Goal: Find specific page/section: Find specific page/section

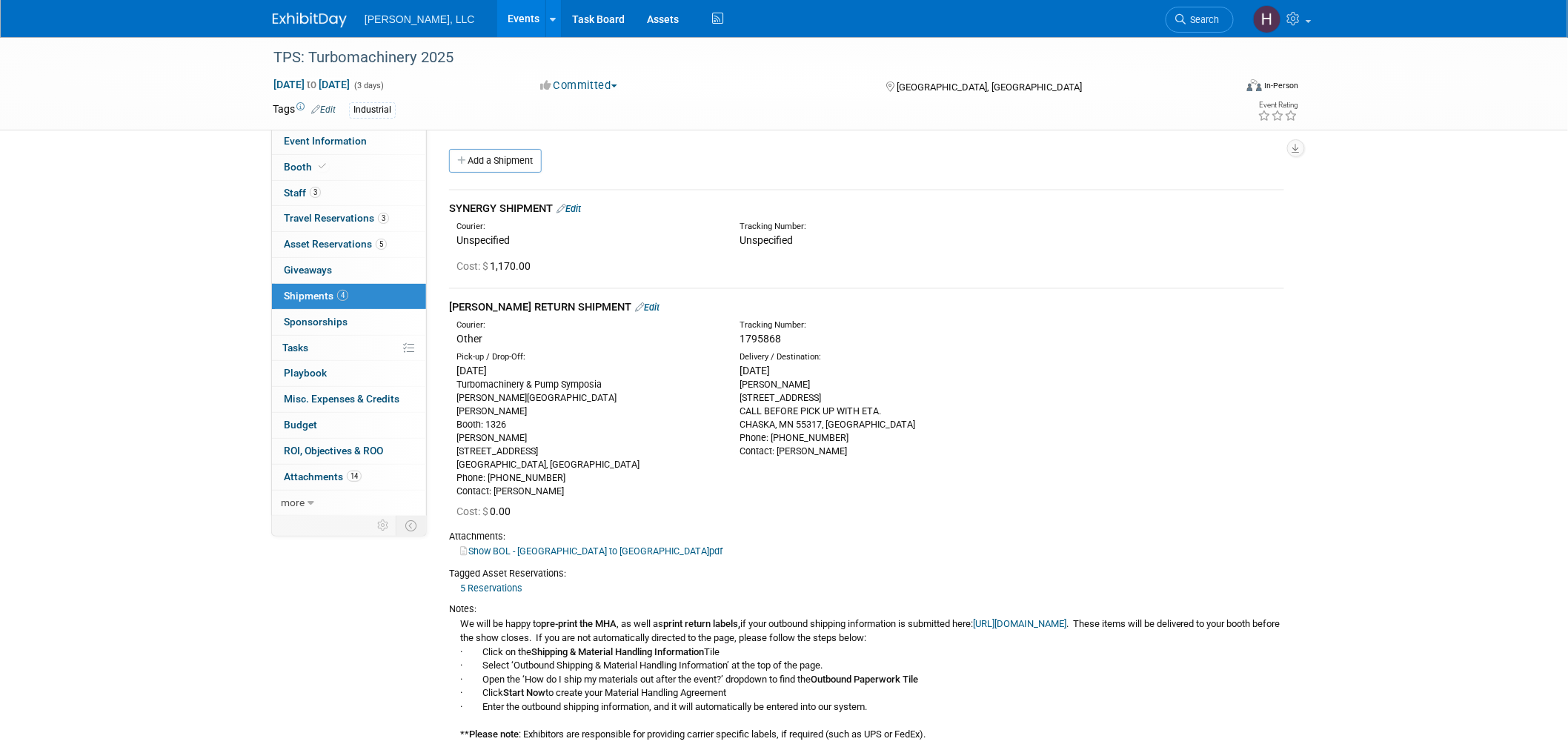
click at [309, 15] on img at bounding box center [310, 20] width 74 height 15
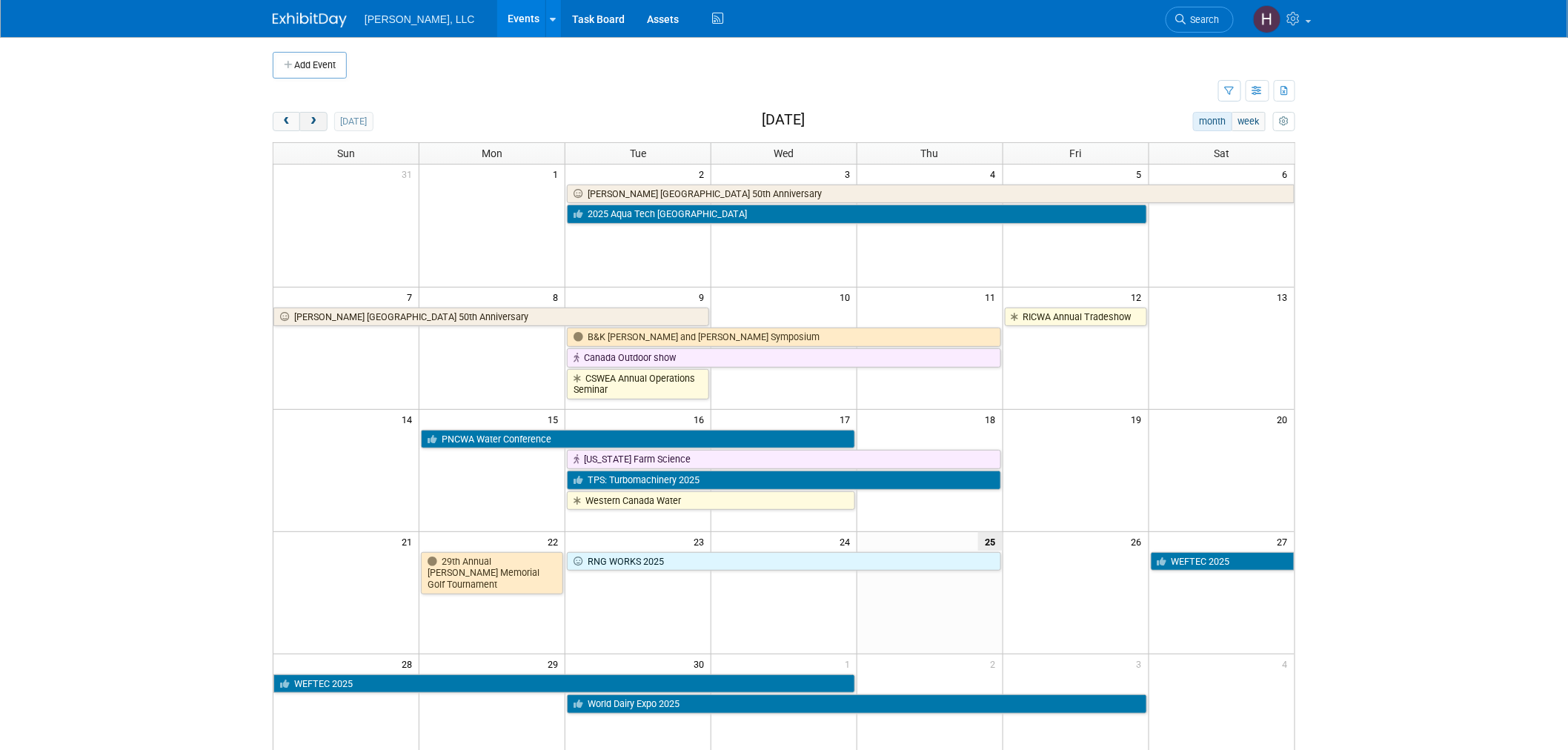
click at [315, 119] on span "next" at bounding box center [313, 122] width 11 height 9
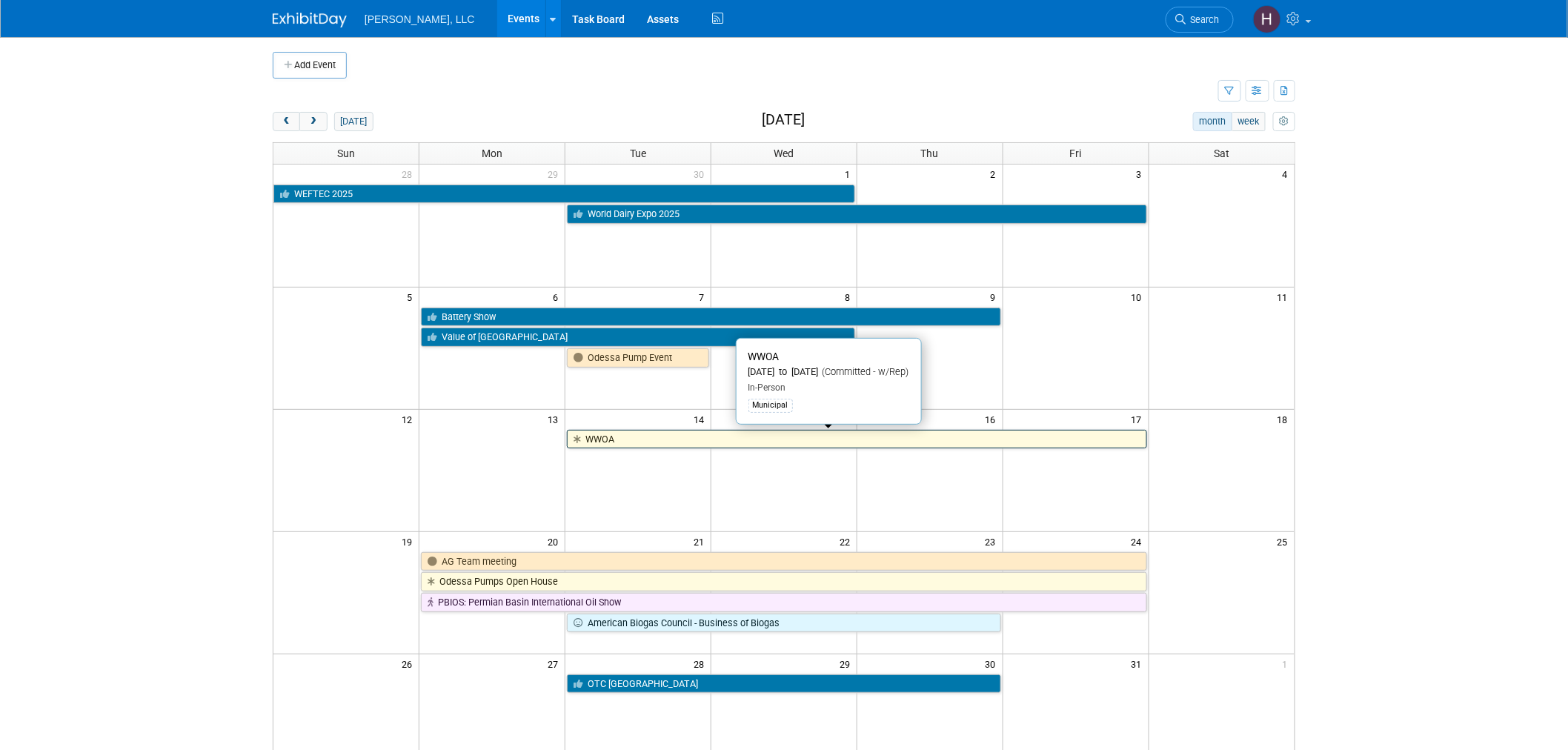
click at [850, 432] on link "WWOA" at bounding box center [857, 439] width 579 height 19
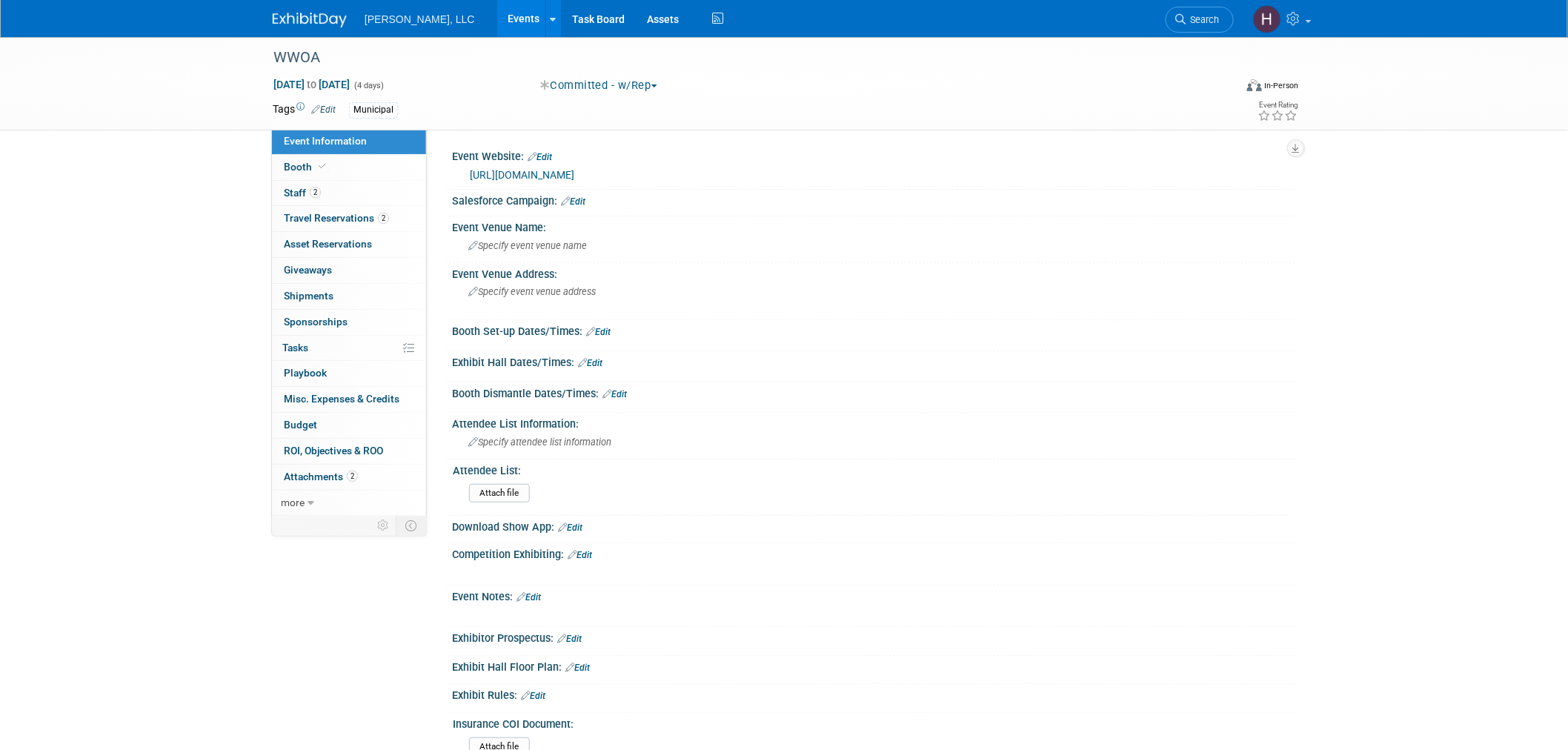
click at [575, 175] on link "[URL][DOMAIN_NAME]" at bounding box center [521, 174] width 104 height 12
click at [359, 208] on link "2 Travel Reservations 2" at bounding box center [349, 218] width 154 height 25
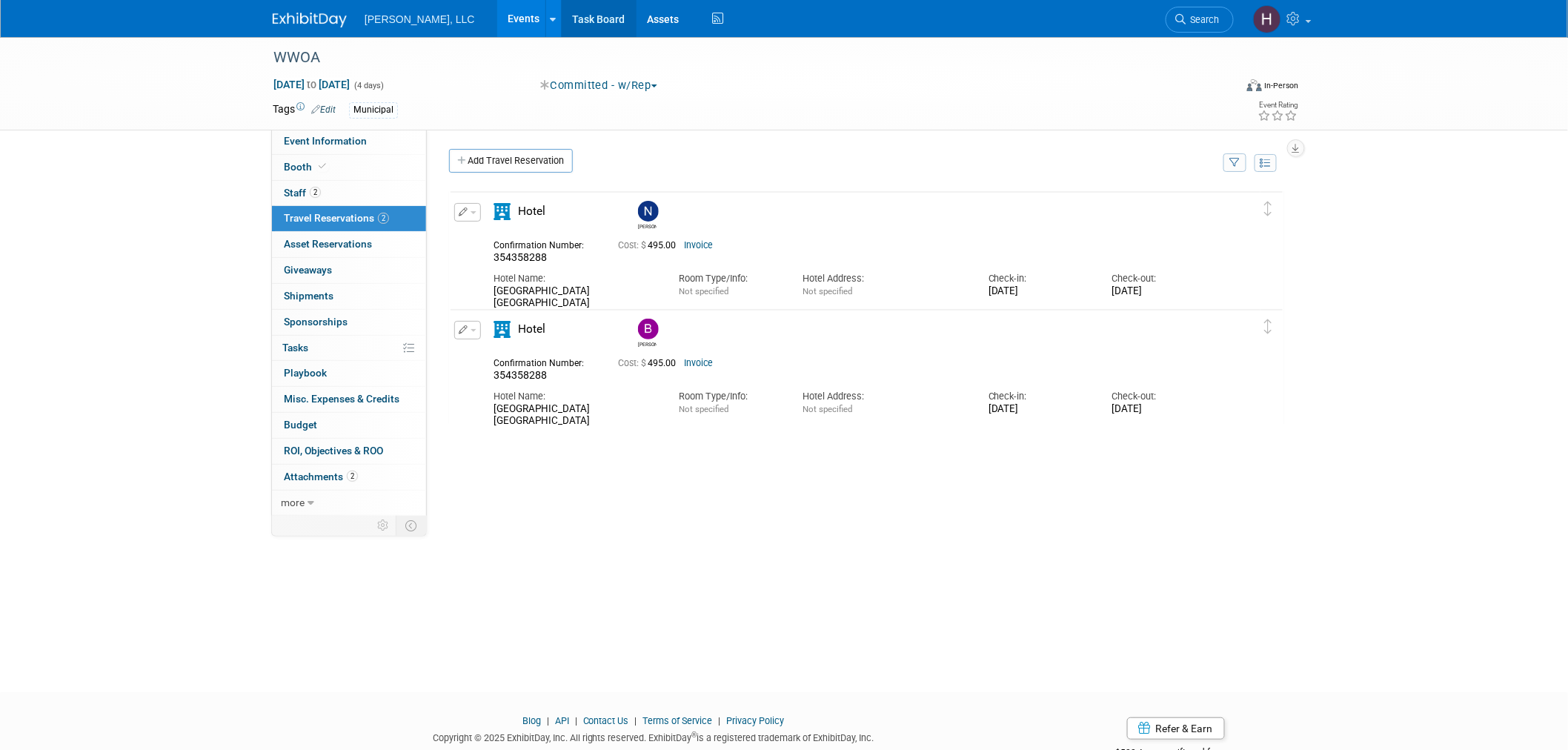
click at [562, 25] on link "Task Board" at bounding box center [599, 18] width 75 height 37
